Goal: Task Accomplishment & Management: Manage account settings

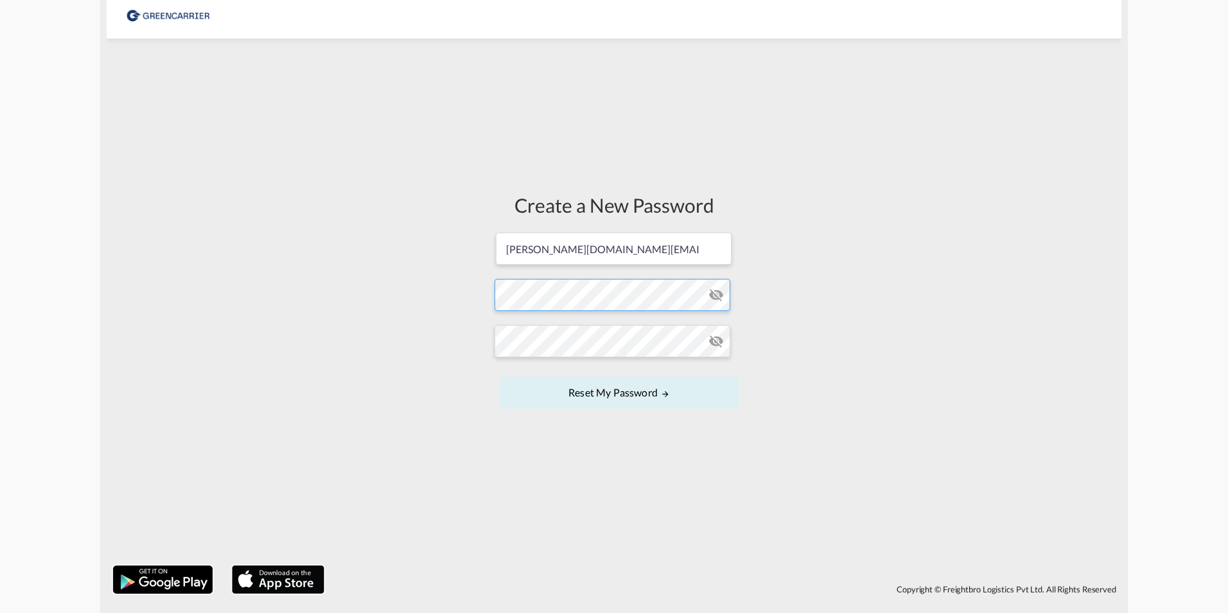
click at [581, 291] on form "[PERSON_NAME][DOMAIN_NAME][EMAIL_ADDRESS][DOMAIN_NAME] Password must contain th…" at bounding box center [614, 321] width 239 height 181
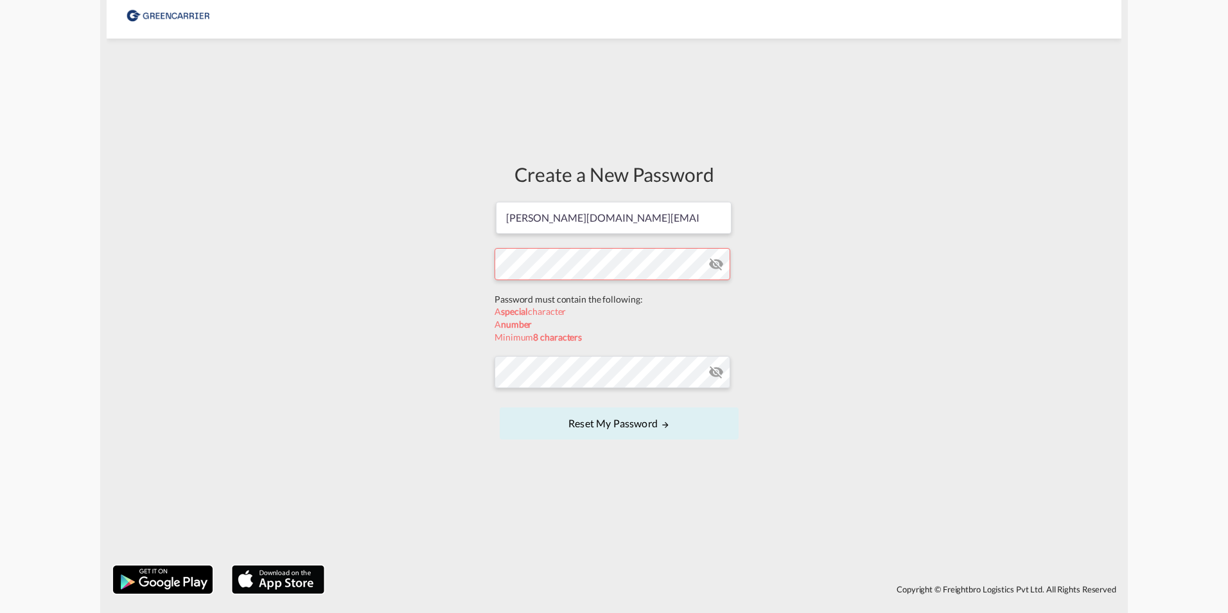
drag, startPoint x: 563, startPoint y: 277, endPoint x: 568, endPoint y: 286, distance: 10.4
click at [568, 286] on form "jeanette.hamburg@ligentia.global Password must contain the following: A special…" at bounding box center [614, 321] width 239 height 243
click at [597, 365] on form "jeanette.hamburg@ligentia.global Password must contain the following: A special…" at bounding box center [614, 321] width 239 height 243
click at [452, 292] on div "Create a New Password jeanette.hamburg@ligentia.global Password must contain th…" at bounding box center [614, 302] width 1015 height 514
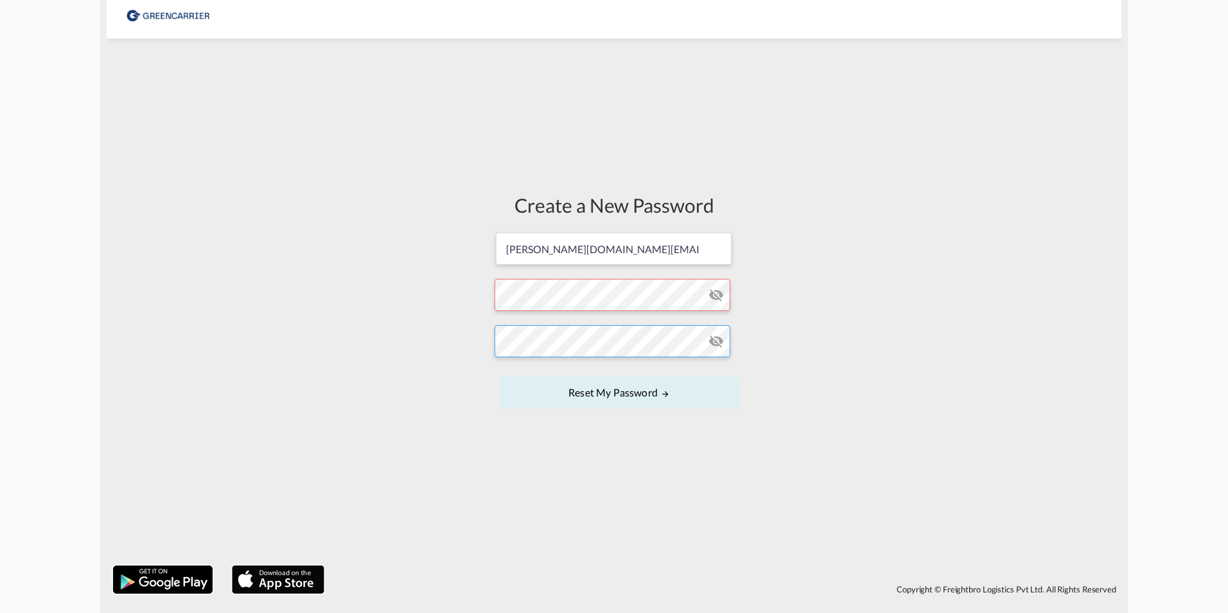
click at [463, 367] on div "Create a New Password jeanette.hamburg@ligentia.global Password must contain th…" at bounding box center [614, 302] width 1015 height 514
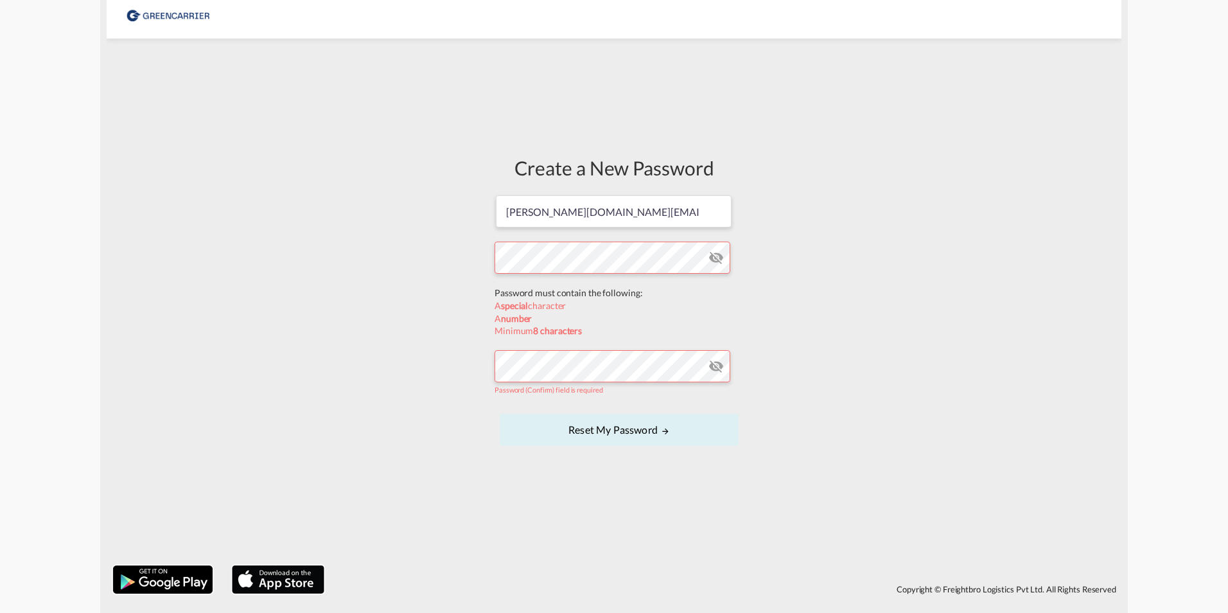
click at [556, 287] on form "jeanette.hamburg@ligentia.global Password must contain the following: A special…" at bounding box center [614, 321] width 239 height 255
click at [564, 364] on md-input-container "Password (Confirm) field is required" at bounding box center [614, 372] width 239 height 47
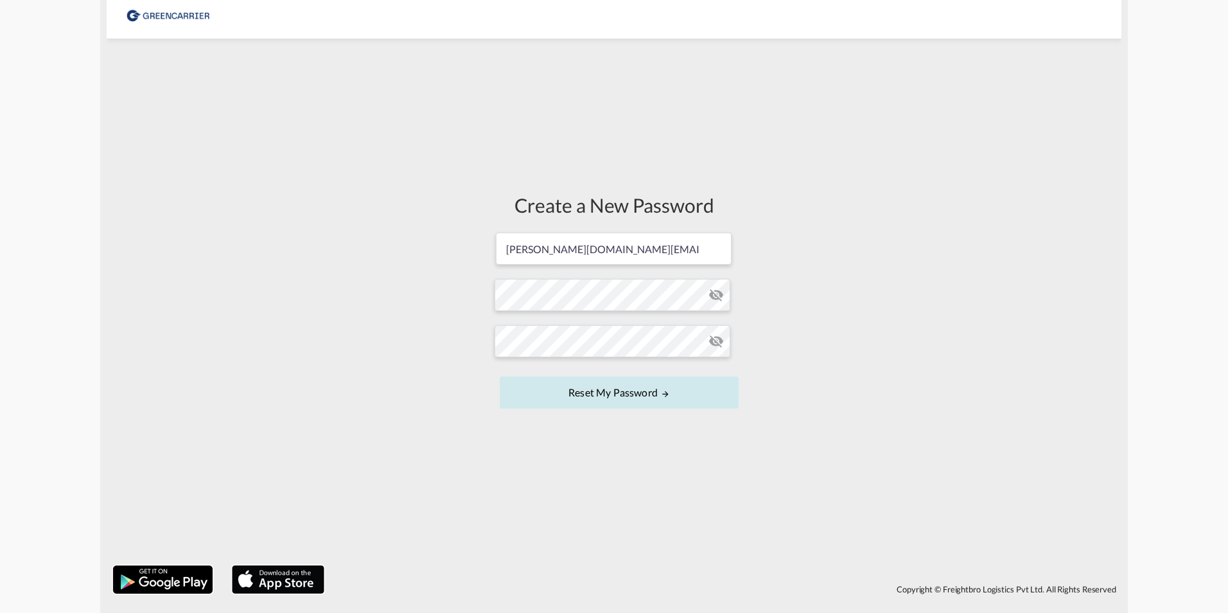
click at [664, 387] on button "Reset my password" at bounding box center [619, 392] width 239 height 32
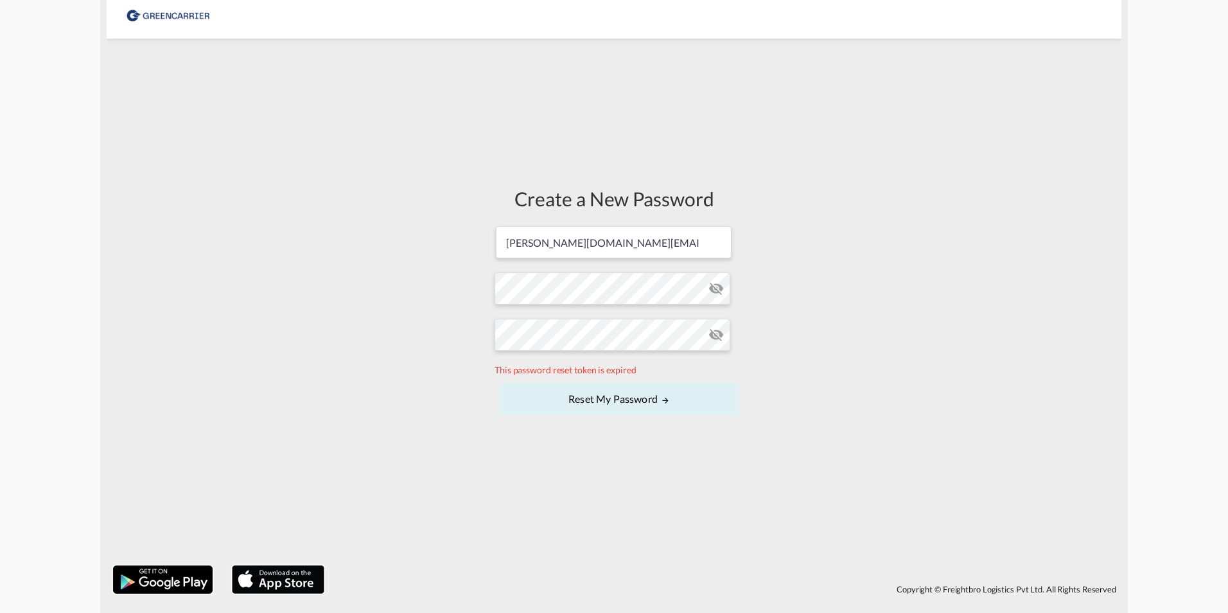
click at [713, 334] on md-icon "icon-eye-off" at bounding box center [716, 334] width 15 height 15
click at [716, 285] on md-icon "icon-eye-off" at bounding box center [716, 288] width 15 height 15
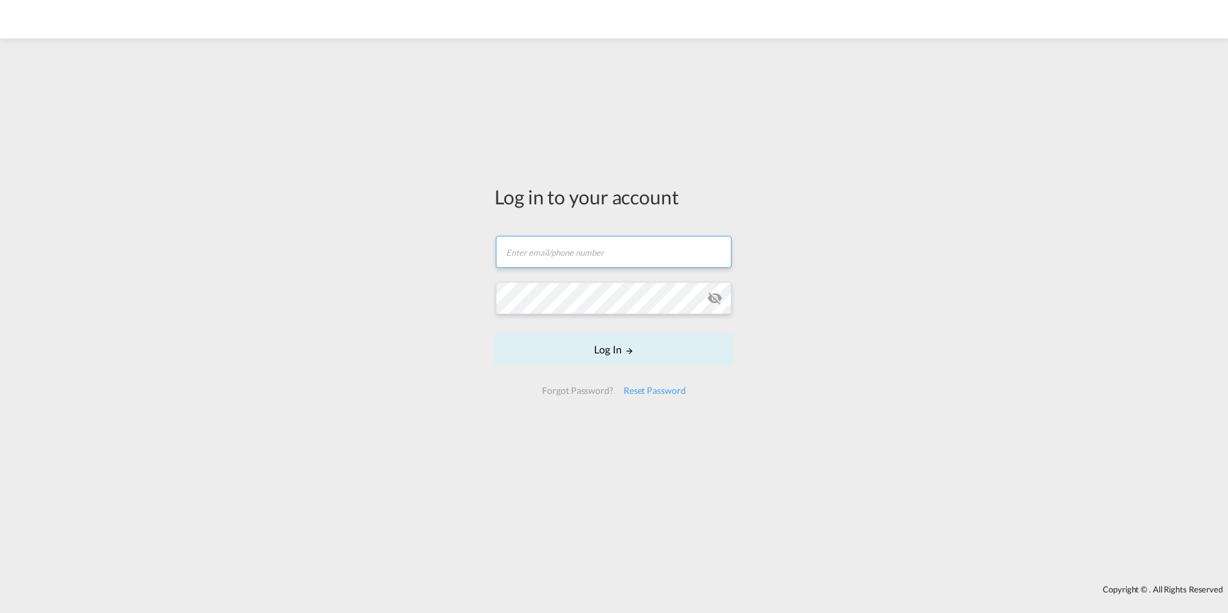
click at [534, 249] on input "text" at bounding box center [614, 252] width 236 height 32
